Goal: Task Accomplishment & Management: Manage account settings

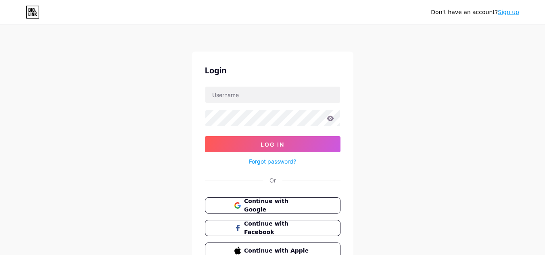
click at [247, 98] on input "text" at bounding box center [272, 95] width 135 height 16
click at [232, 94] on input "text" at bounding box center [272, 95] width 135 height 16
type input "t"
click at [232, 94] on input "text" at bounding box center [272, 95] width 135 height 16
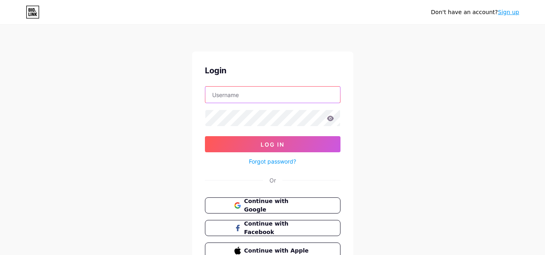
click at [244, 93] on input "text" at bounding box center [272, 95] width 135 height 16
click at [241, 99] on input "text" at bounding box center [272, 95] width 135 height 16
